Goal: Task Accomplishment & Management: Manage account settings

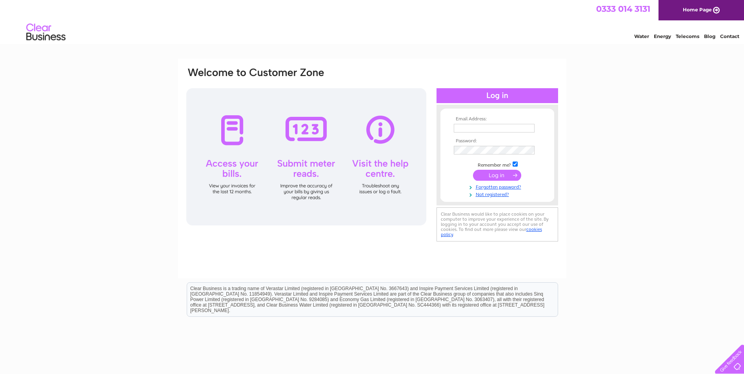
type input "[EMAIL_ADDRESS][DOMAIN_NAME]"
click at [493, 171] on input "submit" at bounding box center [497, 175] width 48 height 11
click at [491, 175] on input "submit" at bounding box center [497, 175] width 48 height 11
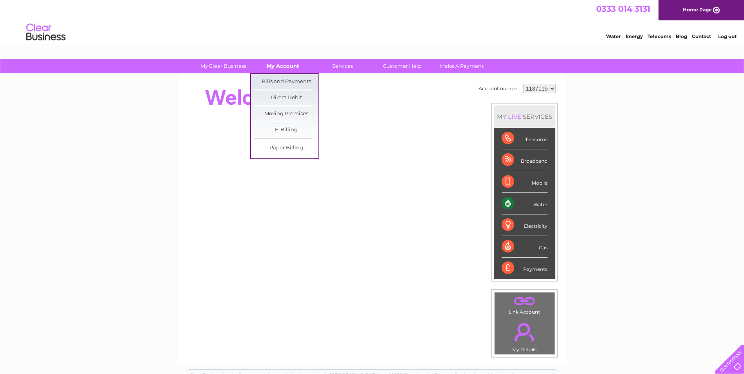
click at [278, 63] on link "My Account" at bounding box center [283, 66] width 65 height 15
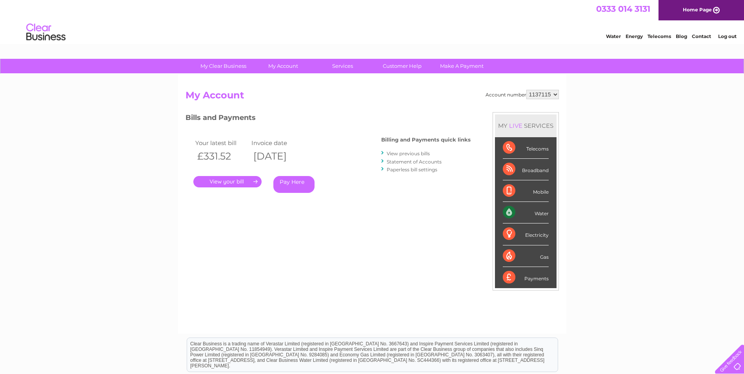
click at [232, 181] on link "." at bounding box center [227, 181] width 68 height 11
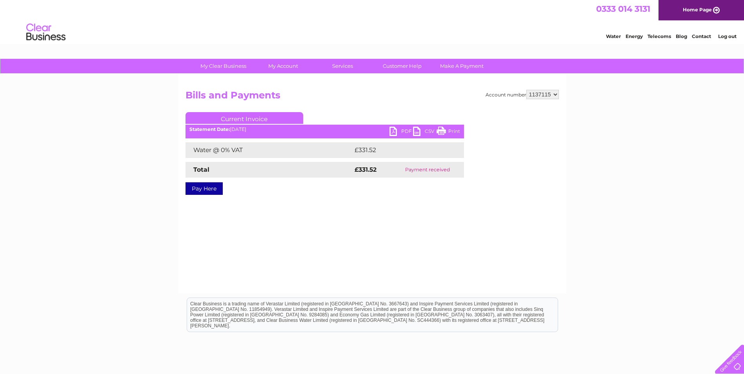
click at [395, 130] on link "PDF" at bounding box center [402, 132] width 24 height 11
